Goal: Find contact information: Find contact information

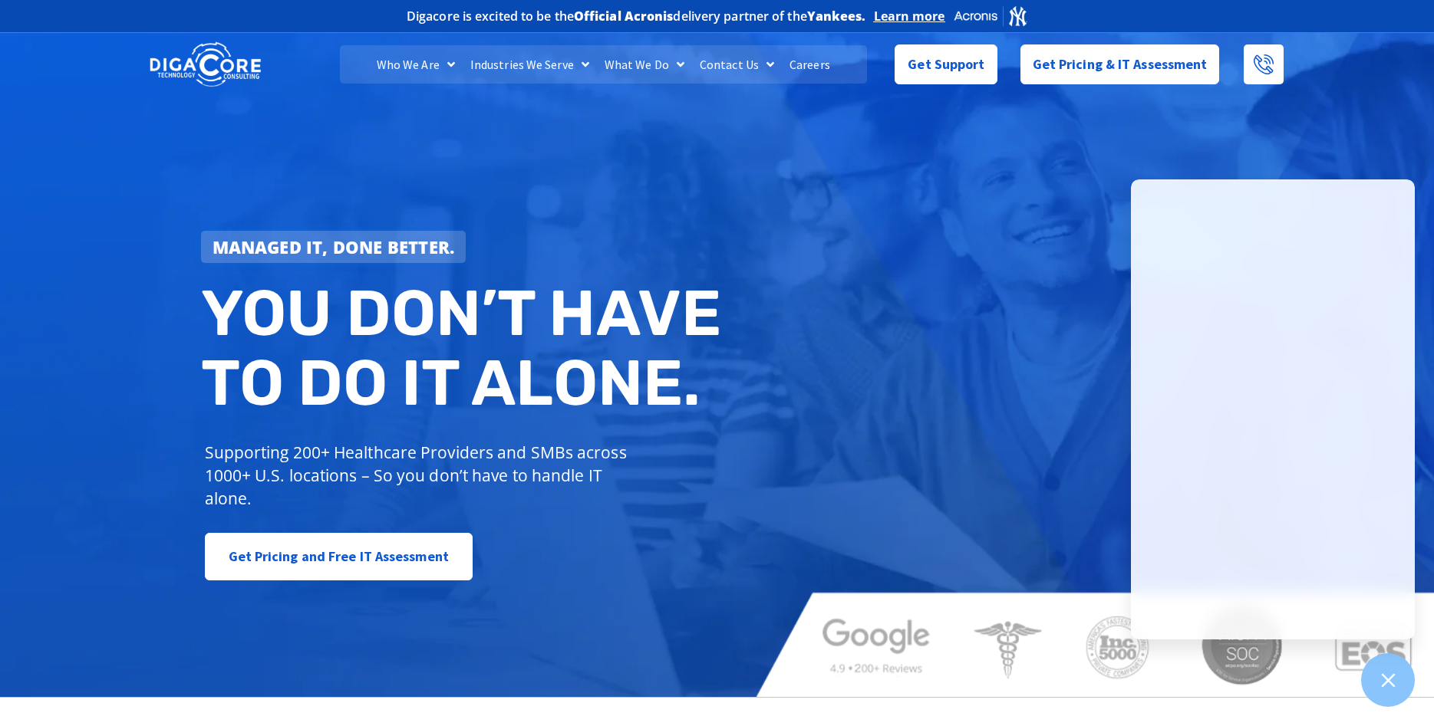
click at [794, 70] on link "Careers" at bounding box center [810, 64] width 56 height 38
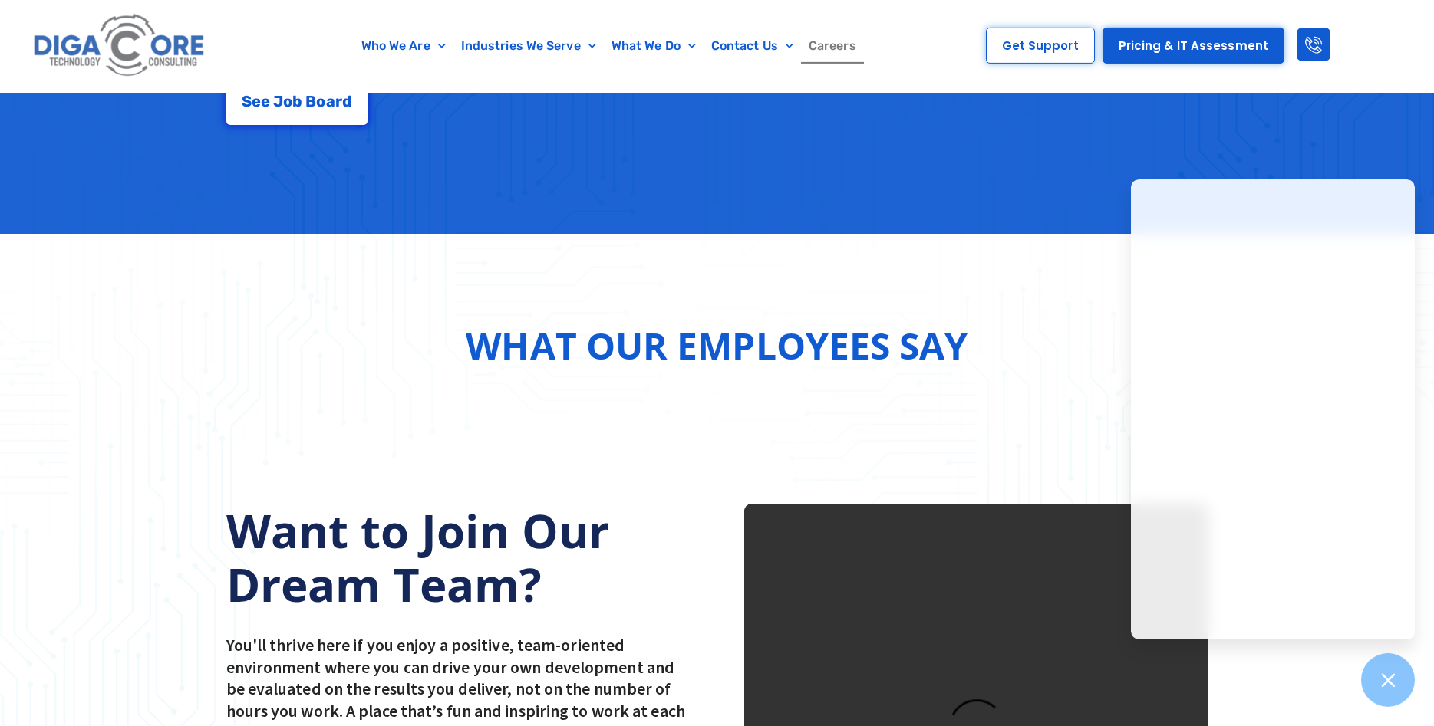
scroll to position [1461, 0]
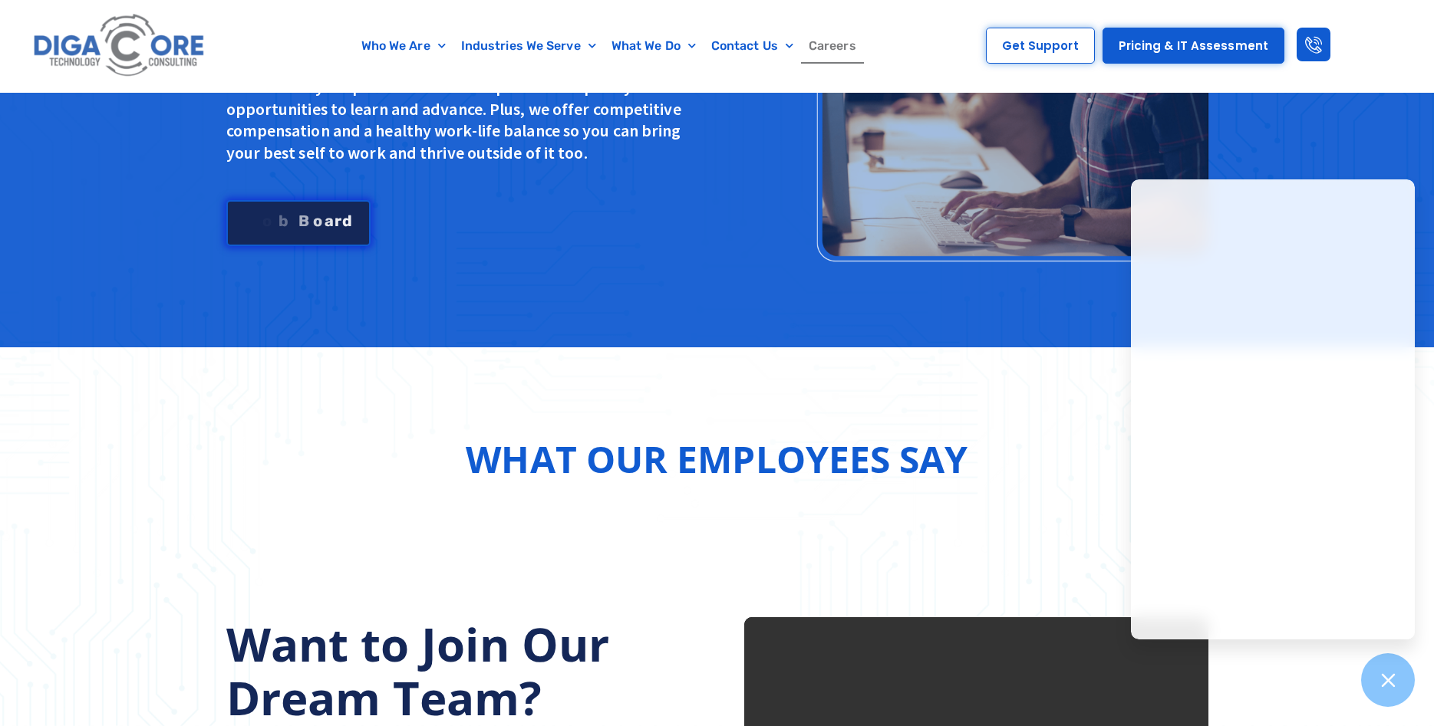
click at [303, 235] on link "S e e J [PERSON_NAME]" at bounding box center [298, 223] width 144 height 46
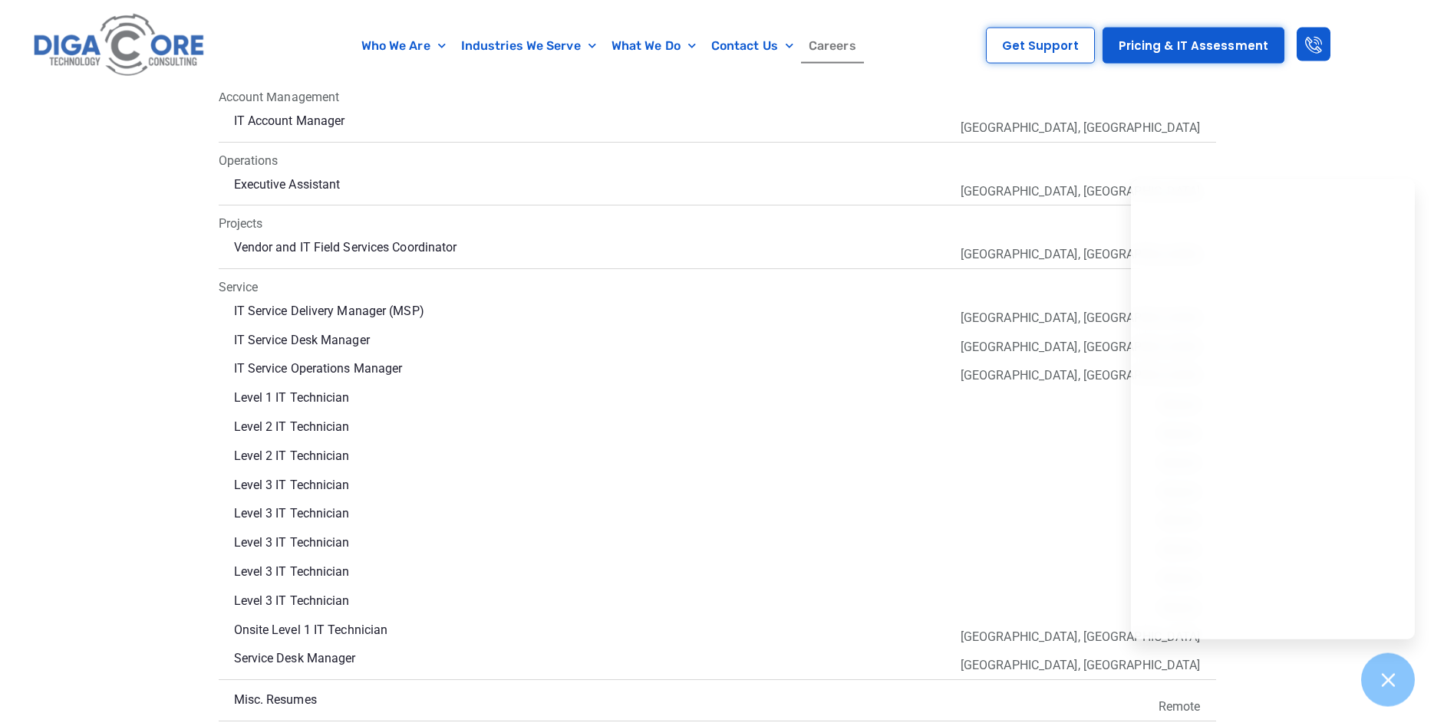
scroll to position [2907, 0]
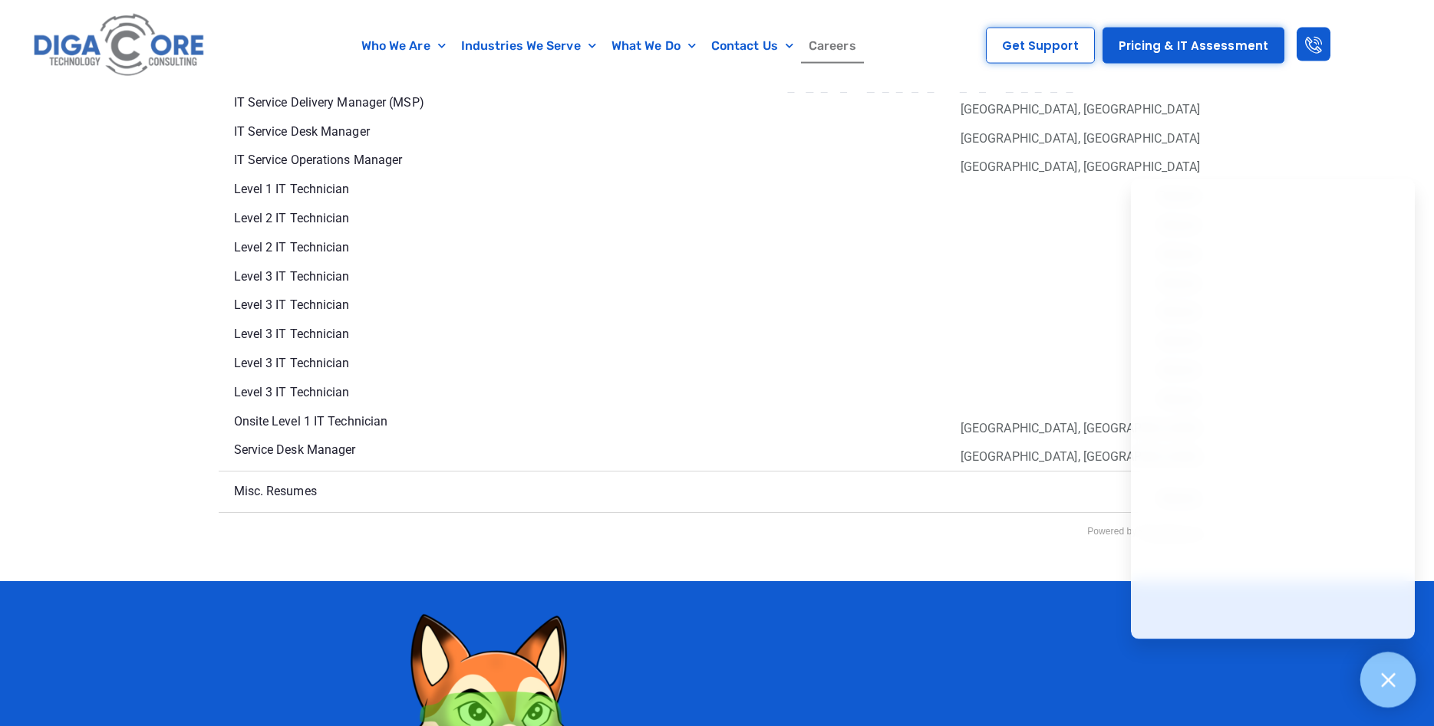
click at [1387, 680] on icon at bounding box center [1388, 681] width 14 height 14
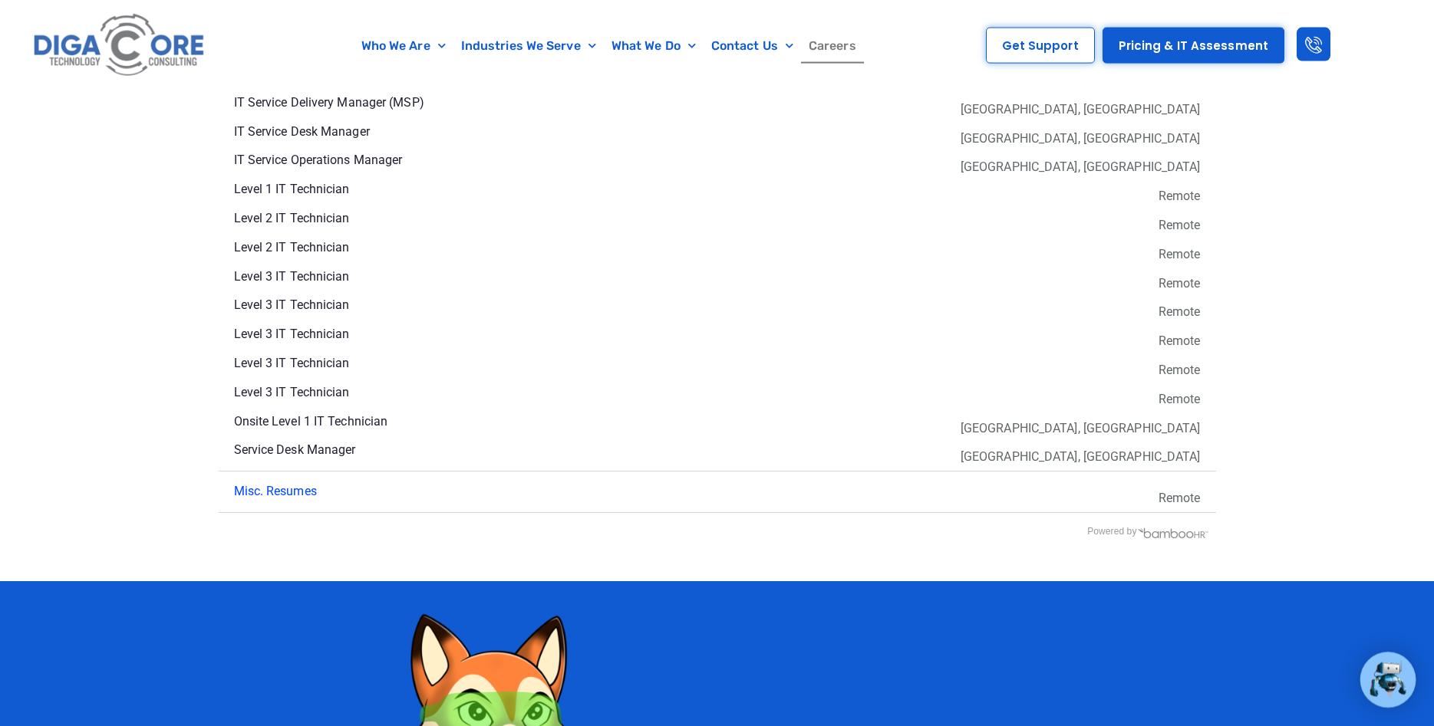
click at [307, 488] on link "Misc. Resumes" at bounding box center [275, 491] width 83 height 15
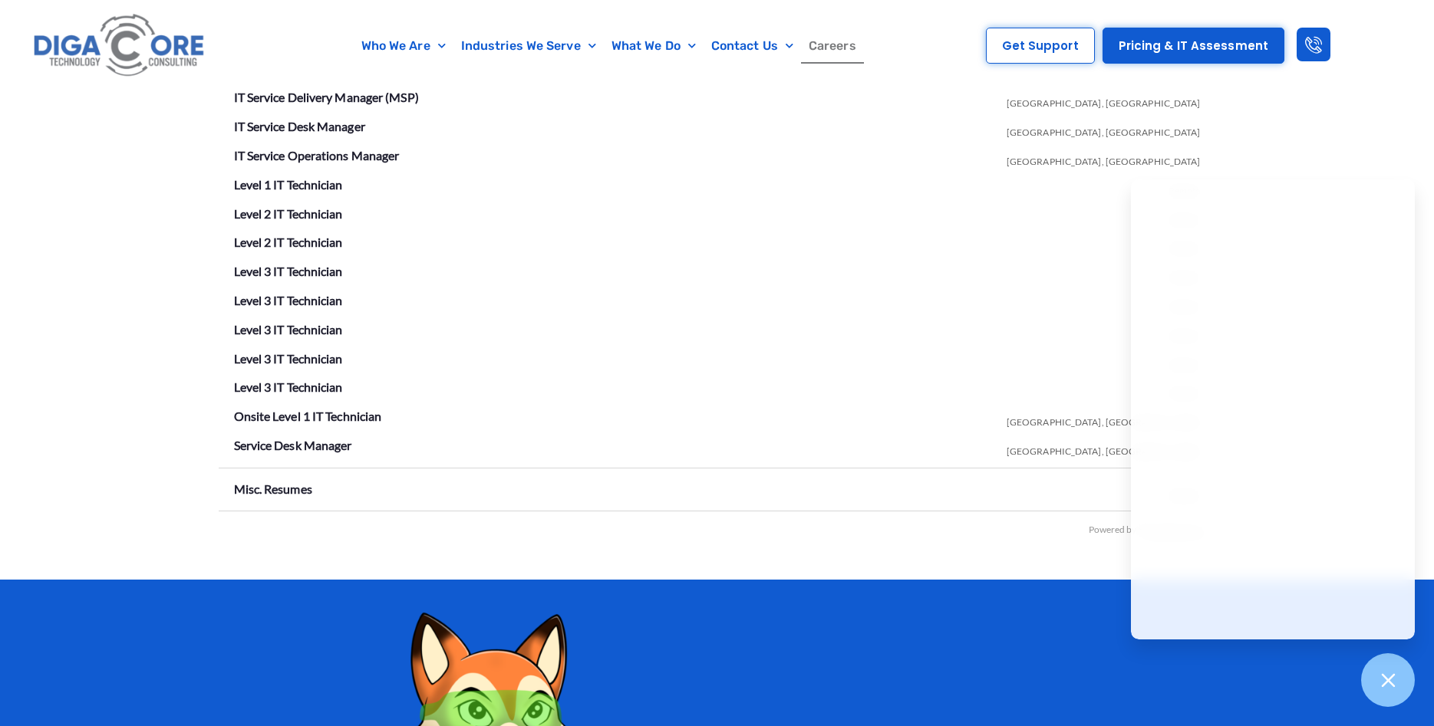
scroll to position [2699, 0]
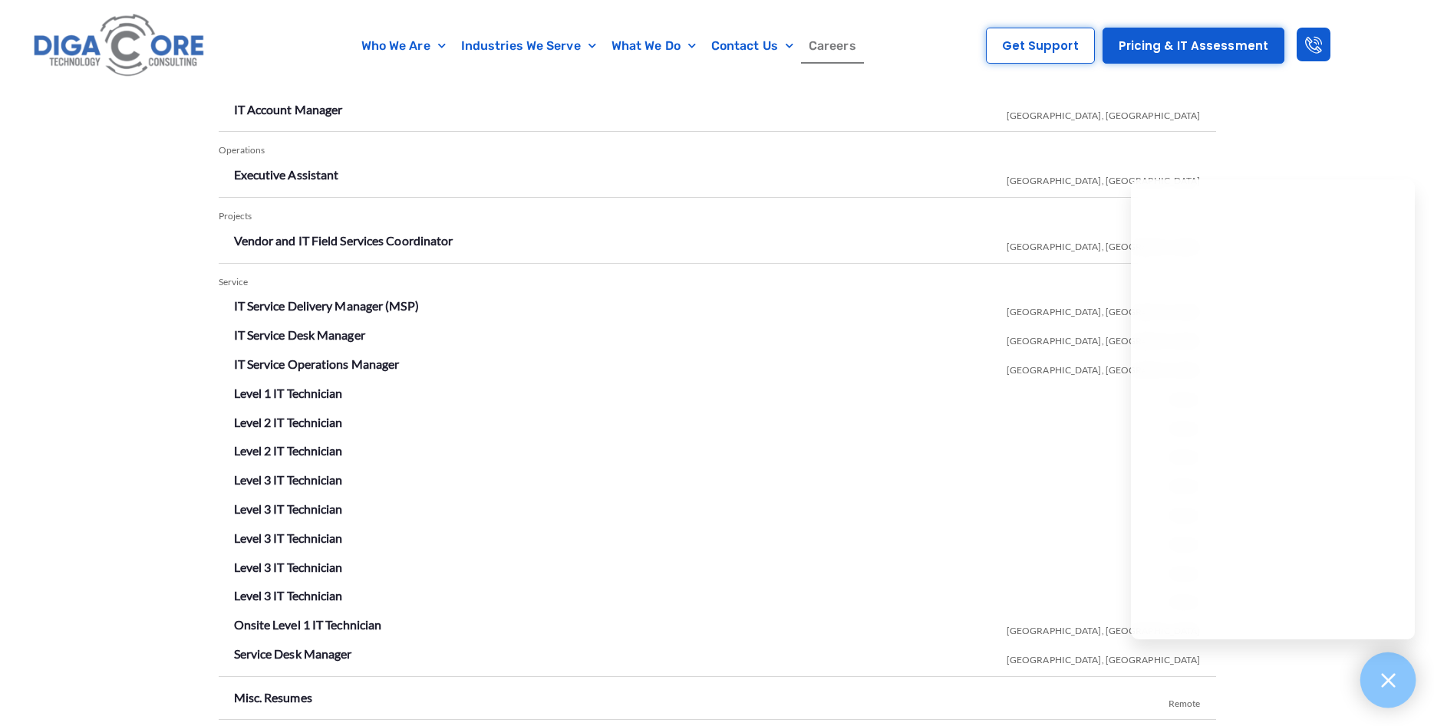
click at [1399, 690] on div at bounding box center [1388, 681] width 56 height 56
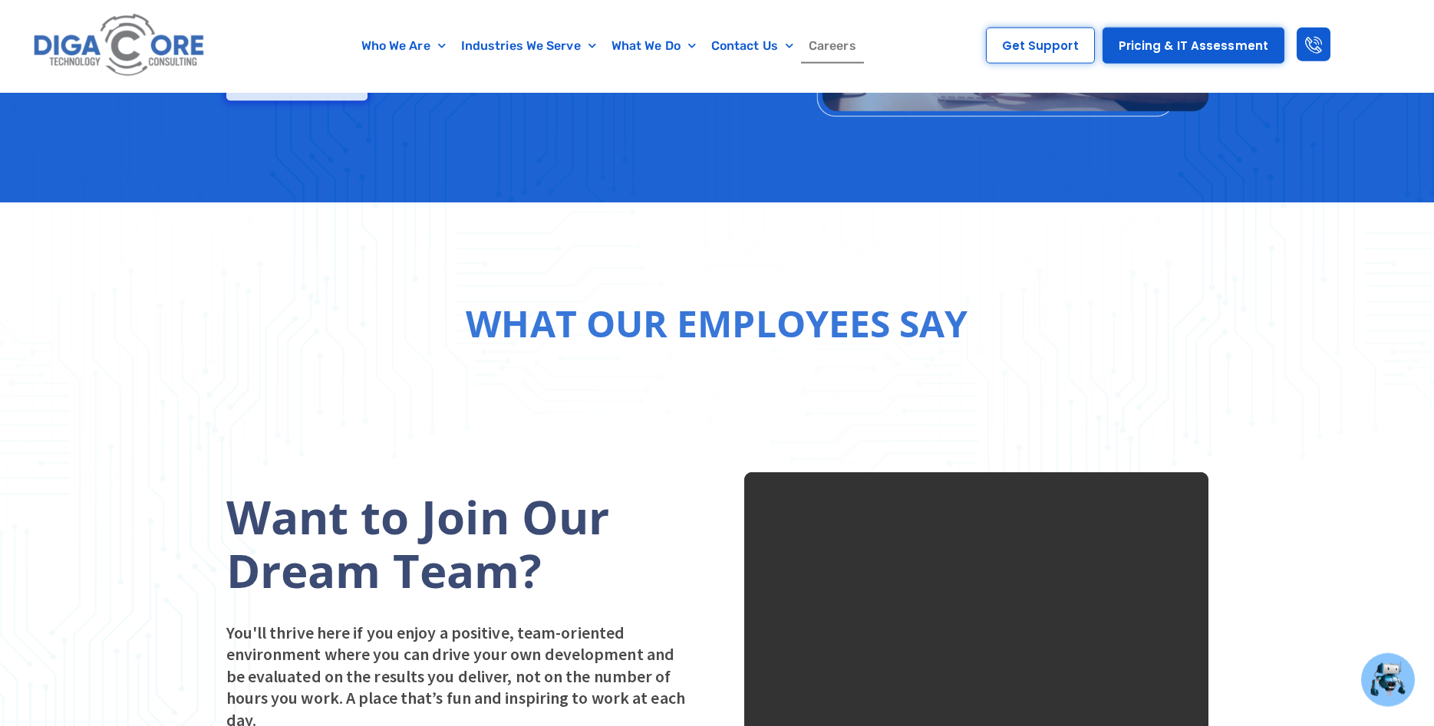
scroll to position [1447, 0]
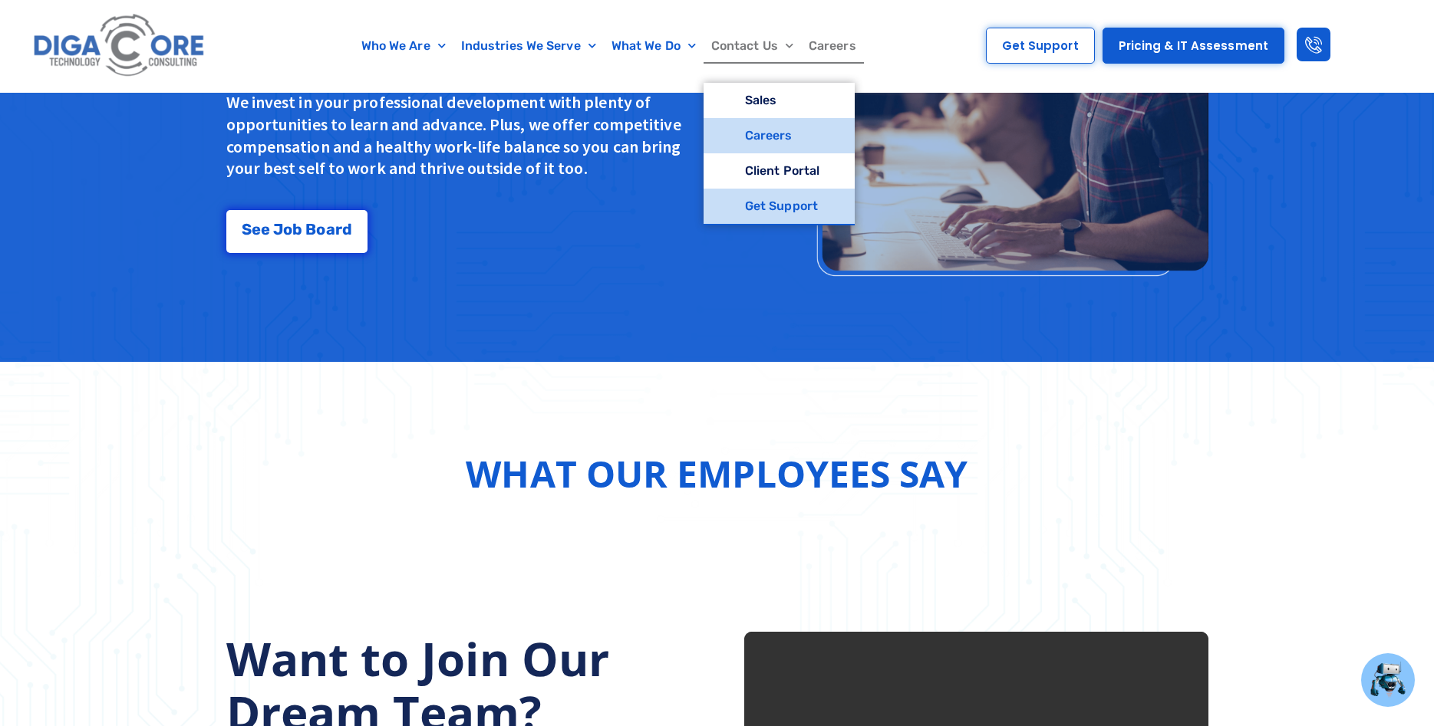
click at [772, 206] on link "Get Support" at bounding box center [778, 206] width 151 height 35
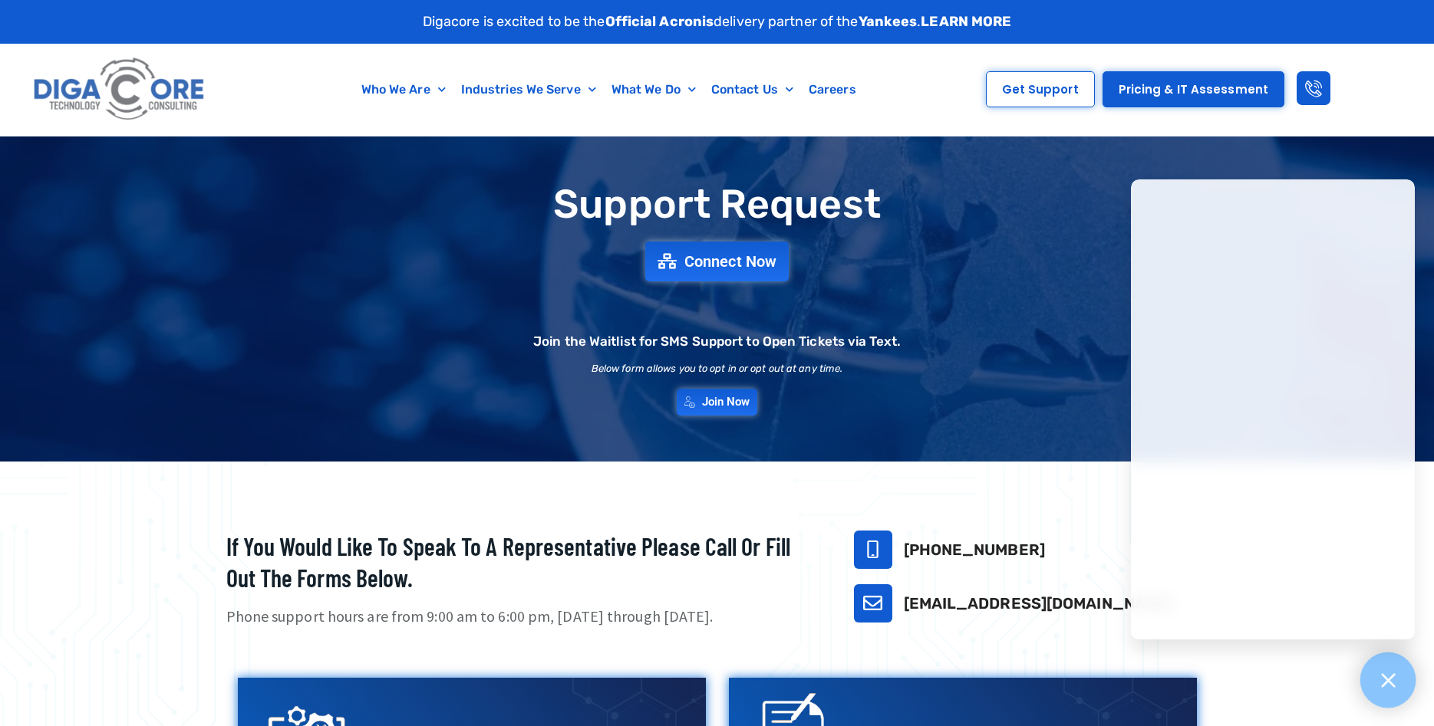
click at [1390, 690] on div at bounding box center [1388, 681] width 56 height 56
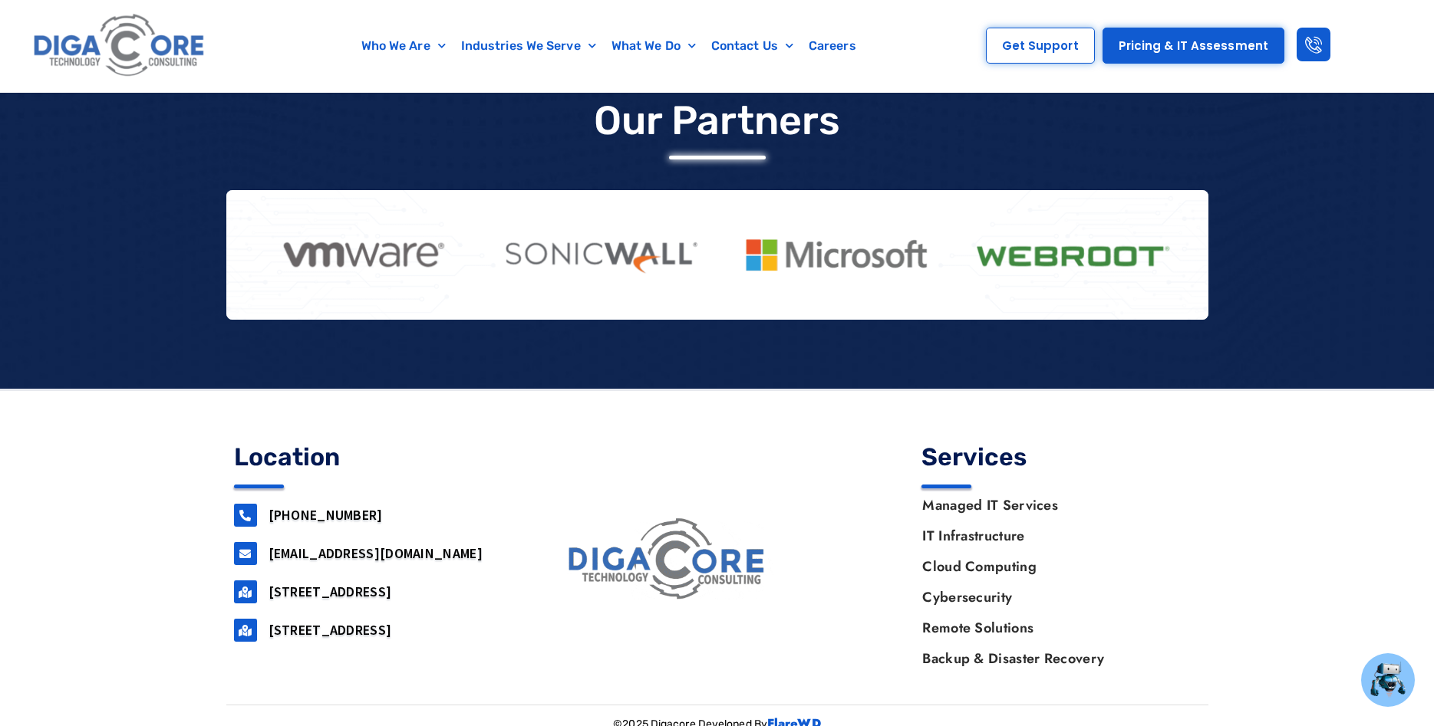
scroll to position [1296, 0]
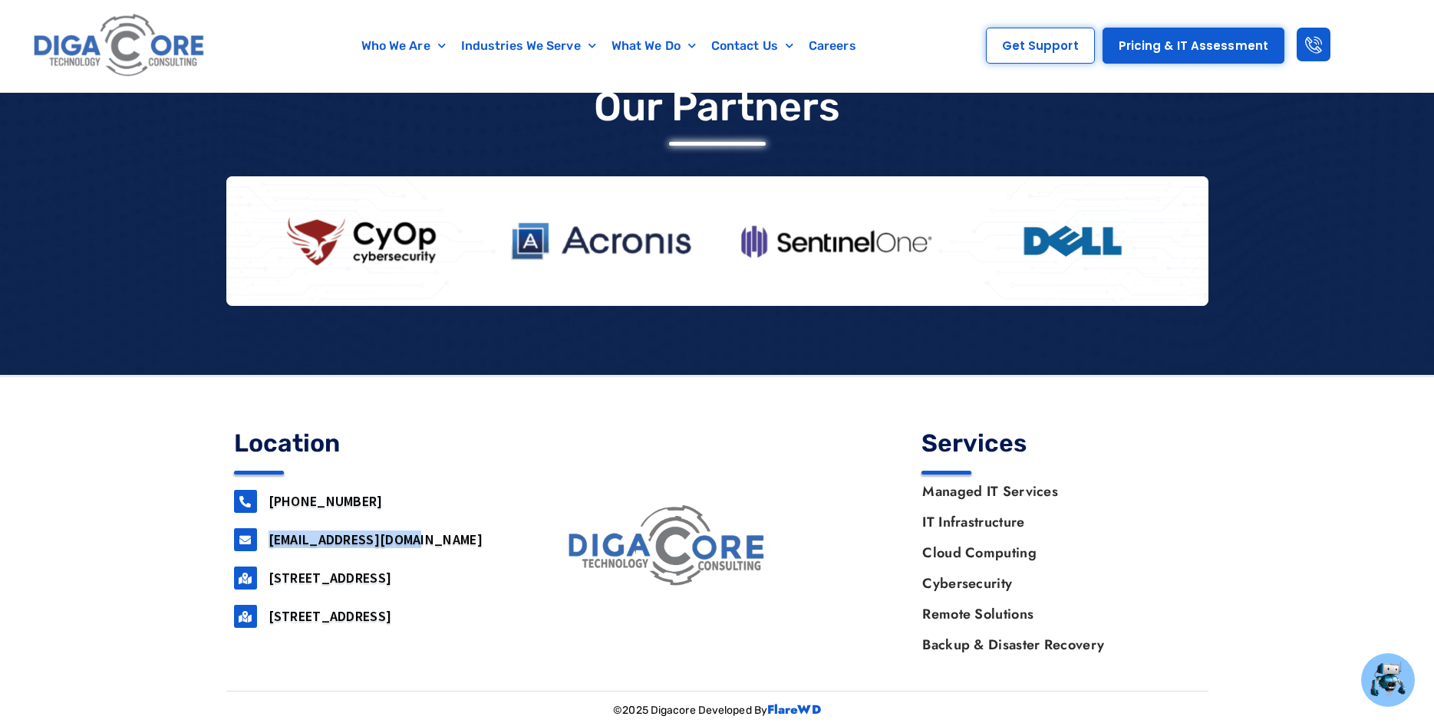
drag, startPoint x: 418, startPoint y: 539, endPoint x: 268, endPoint y: 536, distance: 150.4
click at [268, 536] on div "[EMAIL_ADDRESS][DOMAIN_NAME]" at bounding box center [373, 540] width 279 height 23
